Goal: Communication & Community: Share content

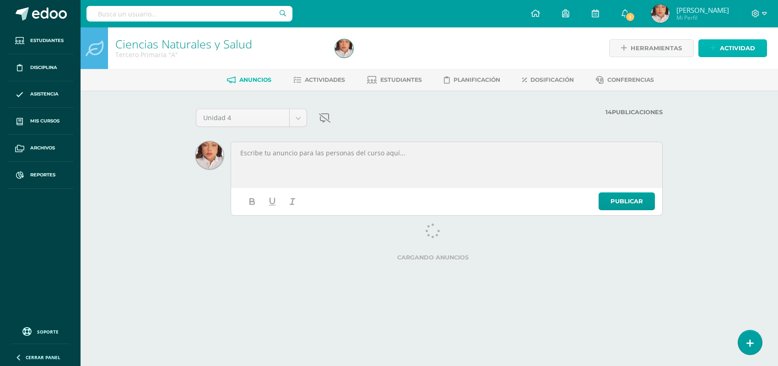
click at [622, 45] on span "Actividad" at bounding box center [737, 48] width 35 height 17
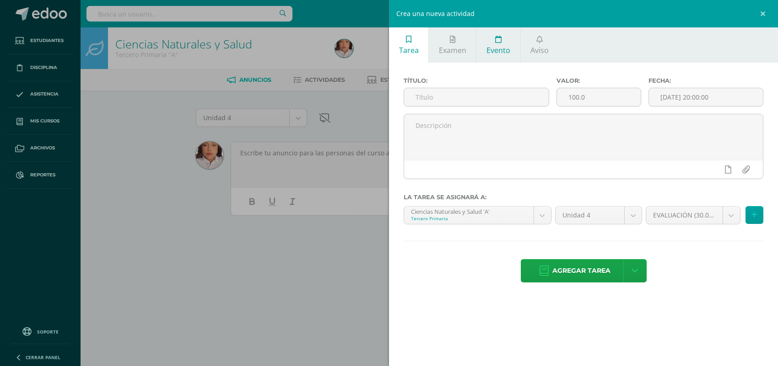
click at [518, 48] on link "Evento" at bounding box center [497, 44] width 43 height 35
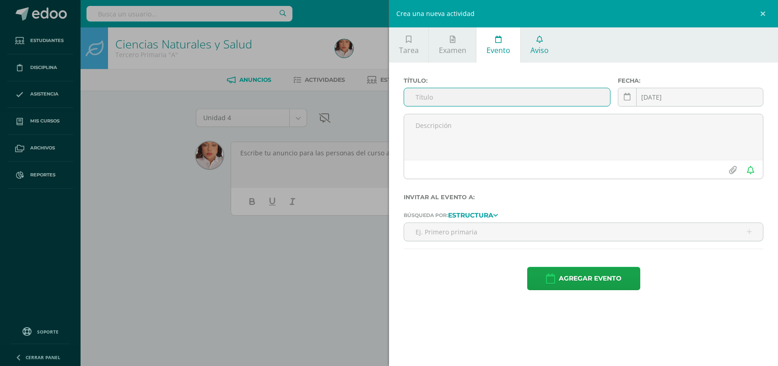
click at [525, 45] on link "Aviso" at bounding box center [540, 44] width 38 height 35
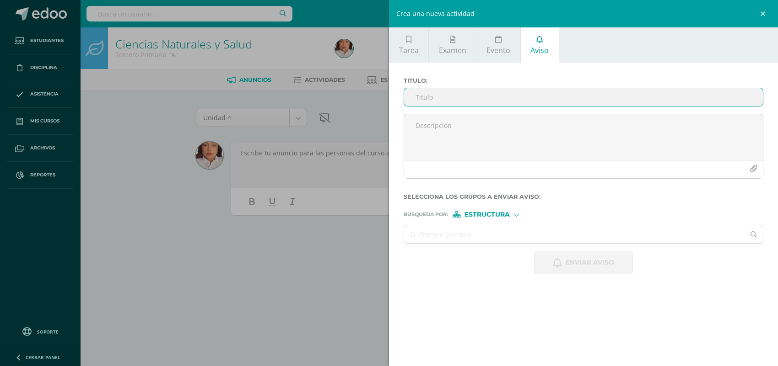
click at [476, 94] on input "Titulo :" at bounding box center [583, 97] width 359 height 18
type input "a"
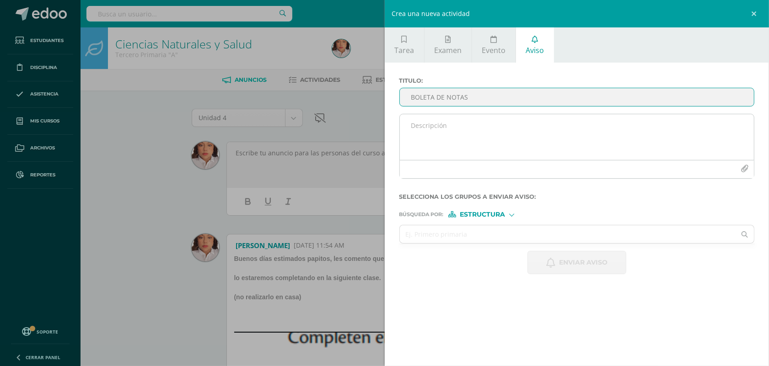
type input "BOLETA DE NOTAS"
click at [434, 127] on textarea at bounding box center [577, 137] width 355 height 46
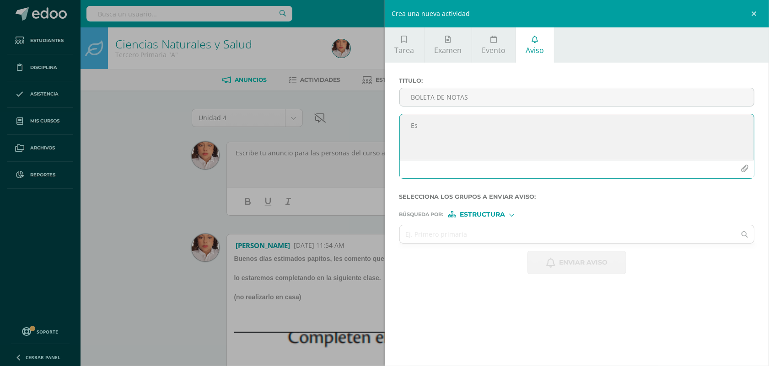
type textarea "E"
drag, startPoint x: 431, startPoint y: 133, endPoint x: 414, endPoint y: 129, distance: 17.0
click at [414, 129] on textarea "Buen dia papitos Les envió boleta de notas del 3er bimestre" at bounding box center [577, 137] width 355 height 46
type textarea "Buen día papitos Les envió boleta de notas del 3er bimestre"
click at [622, 166] on icon "button" at bounding box center [745, 169] width 8 height 8
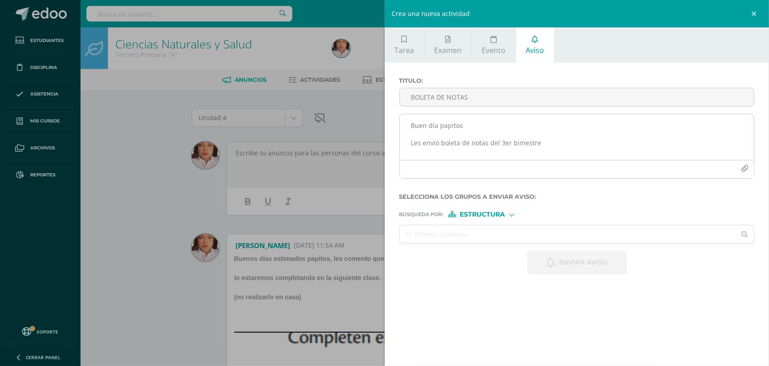
click at [622, 169] on icon "button" at bounding box center [745, 169] width 8 height 8
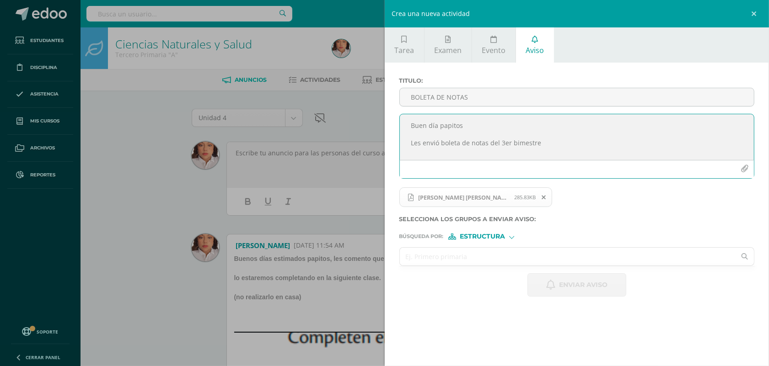
click at [446, 259] on input "text" at bounding box center [568, 257] width 336 height 18
click at [501, 239] on span "Estructura" at bounding box center [482, 236] width 45 height 5
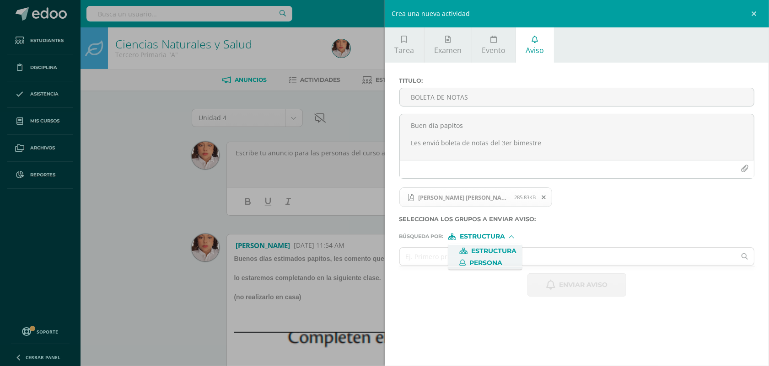
click at [484, 263] on span "Persona" at bounding box center [485, 263] width 33 height 5
click at [451, 259] on input "text" at bounding box center [568, 257] width 336 height 18
type input "[PERSON_NAME]"
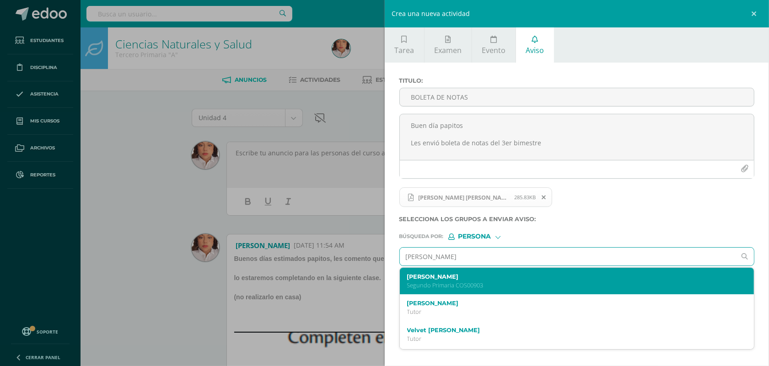
click at [471, 285] on p "Segundo Primaria COS00903" at bounding box center [569, 286] width 324 height 8
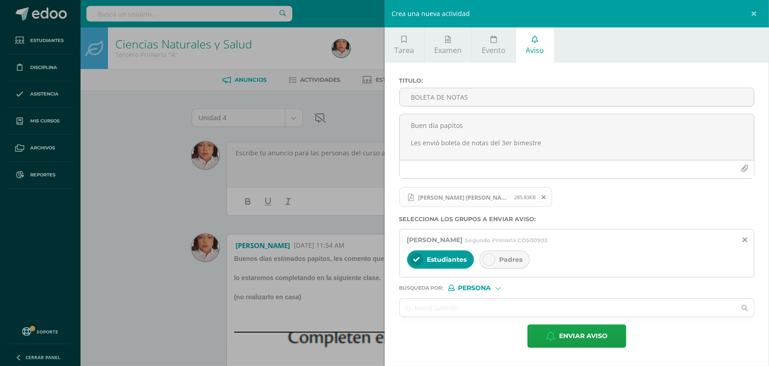
click at [494, 263] on div at bounding box center [489, 259] width 13 height 13
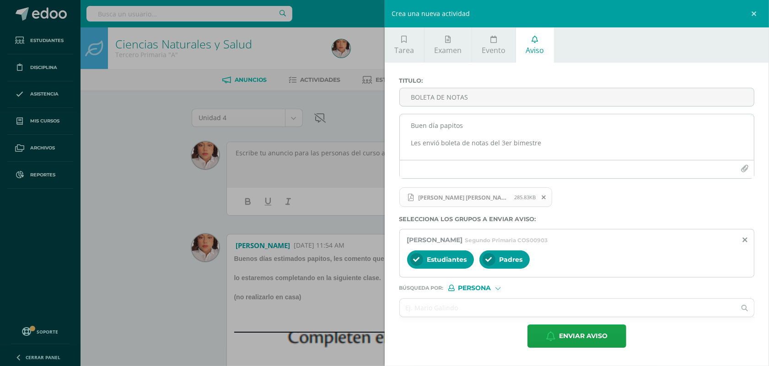
click at [565, 143] on textarea "Buen día papitos Les envió boleta de notas del 3er bimestre" at bounding box center [577, 137] width 355 height 46
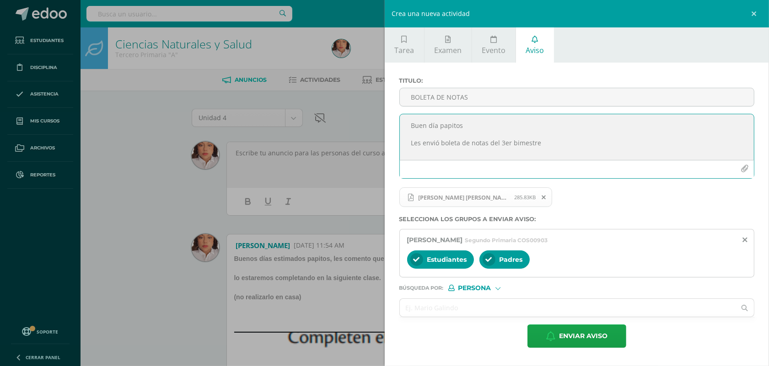
click at [472, 145] on textarea "Buen día papitos Les envió boleta de notas del 3er bimestre" at bounding box center [577, 137] width 355 height 46
click at [592, 150] on textarea "Buen día papitos Les envió boleta de notas del 3er bimestre" at bounding box center [577, 137] width 355 height 46
click at [605, 293] on span "Enviar aviso" at bounding box center [583, 336] width 48 height 22
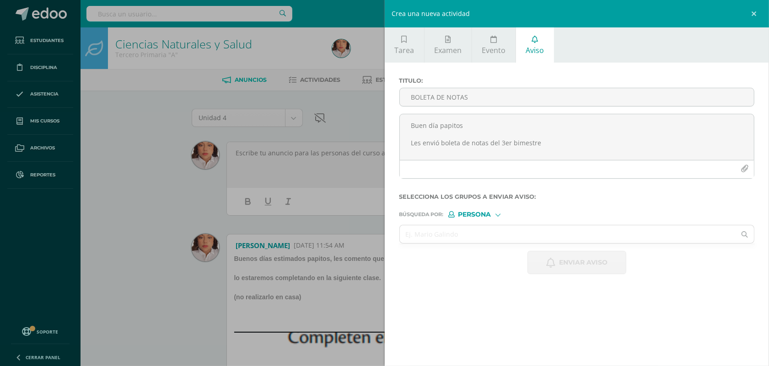
click at [253, 118] on div "Crea una nueva actividad Tarea Examen Evento Aviso Título: Valor: 100.0 Fecha: …" at bounding box center [384, 183] width 769 height 366
